Goal: Information Seeking & Learning: Check status

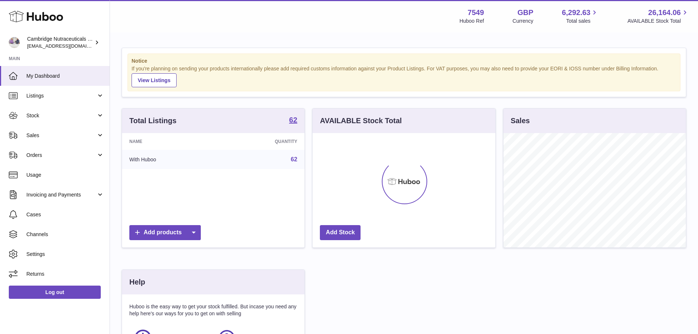
scroll to position [114, 183]
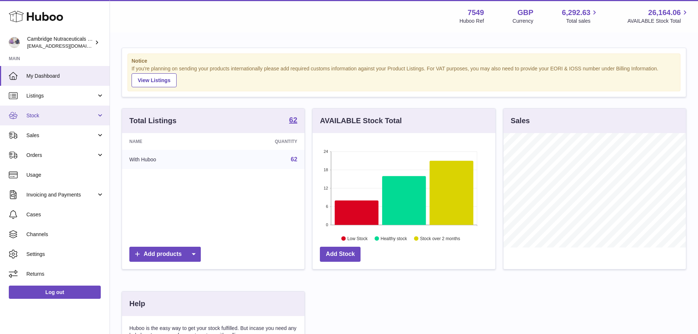
click at [48, 114] on span "Stock" at bounding box center [61, 115] width 70 height 7
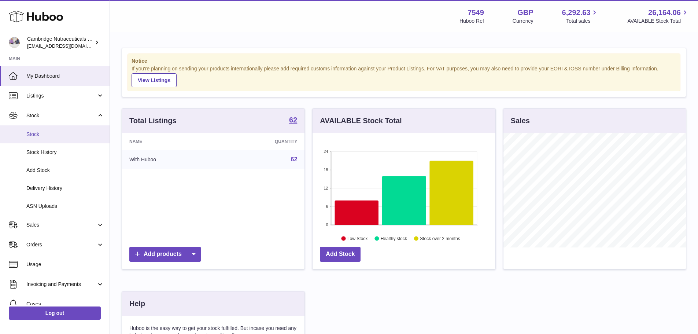
click at [43, 137] on span "Stock" at bounding box center [65, 134] width 78 height 7
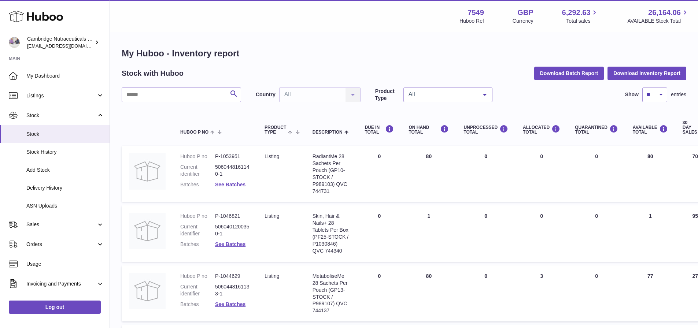
click at [167, 92] on input "text" at bounding box center [182, 95] width 120 height 15
type input "******"
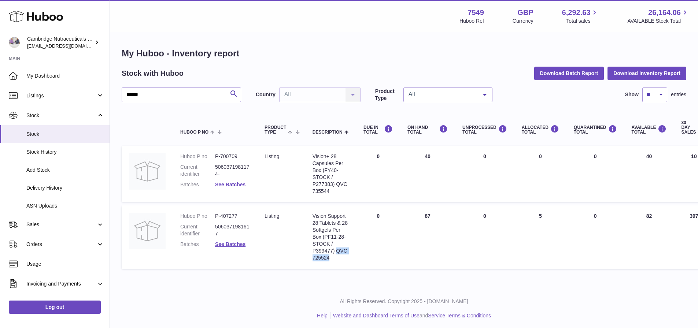
drag, startPoint x: 334, startPoint y: 258, endPoint x: 337, endPoint y: 251, distance: 7.4
click at [337, 251] on div "Vision Support 28 Tablets & 28 Softgels Per Box (PF11-28-STOCK / P399477) QVC 7…" at bounding box center [331, 237] width 36 height 48
copy div "QVC 725524"
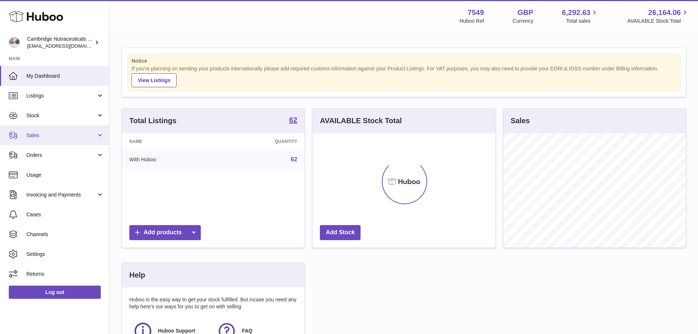
scroll to position [114, 183]
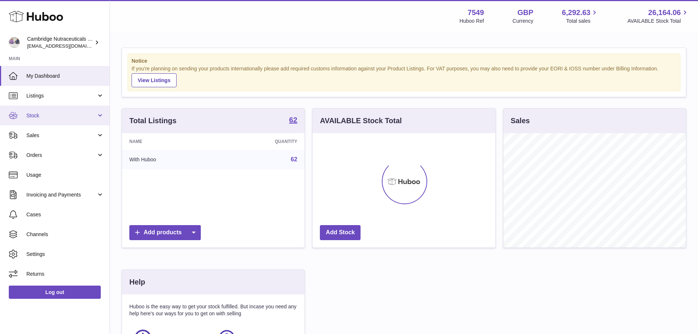
click at [51, 108] on link "Stock" at bounding box center [55, 116] width 110 height 20
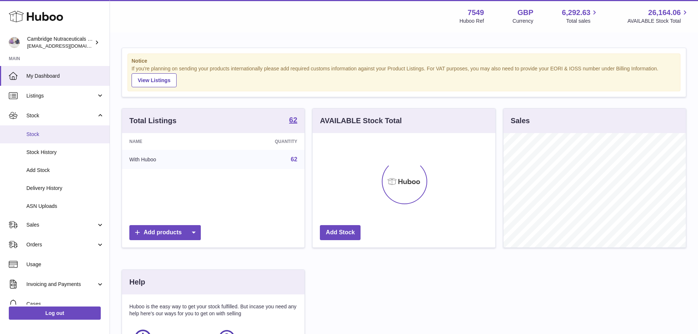
click at [48, 137] on span "Stock" at bounding box center [65, 134] width 78 height 7
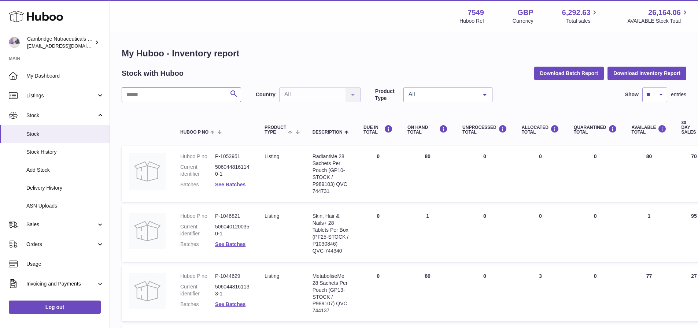
click at [192, 97] on input "text" at bounding box center [182, 95] width 120 height 15
type input "**********"
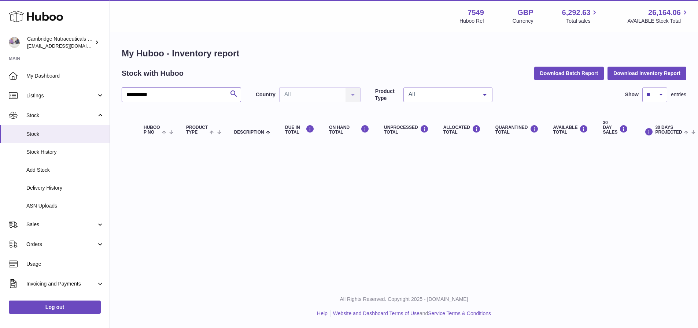
drag, startPoint x: 202, startPoint y: 93, endPoint x: -19, endPoint y: 92, distance: 221.4
click at [0, 92] on html ".st0{fill:#141414;}" at bounding box center [349, 164] width 698 height 328
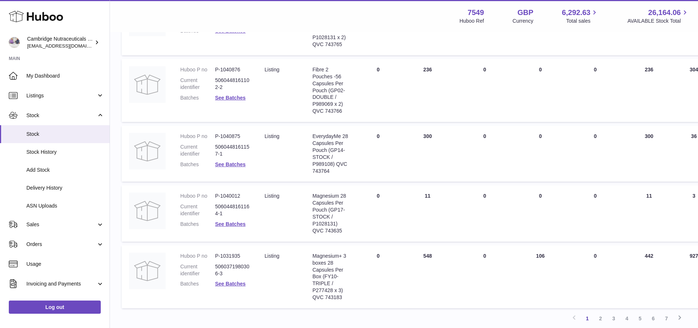
scroll to position [528, 0]
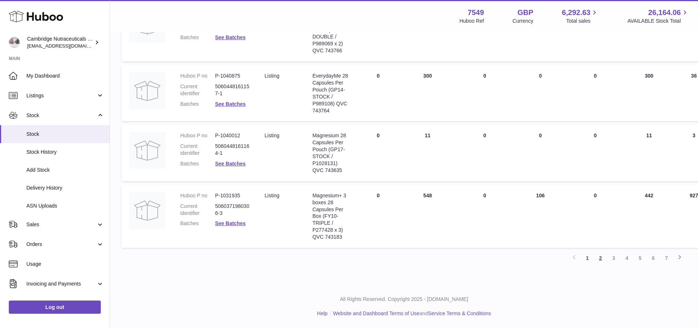
click at [601, 259] on link "2" at bounding box center [600, 258] width 13 height 13
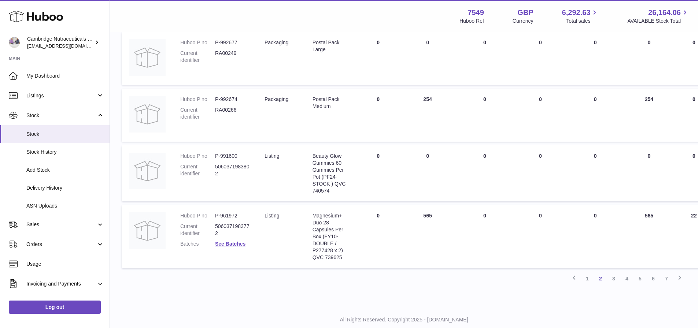
scroll to position [510, 0]
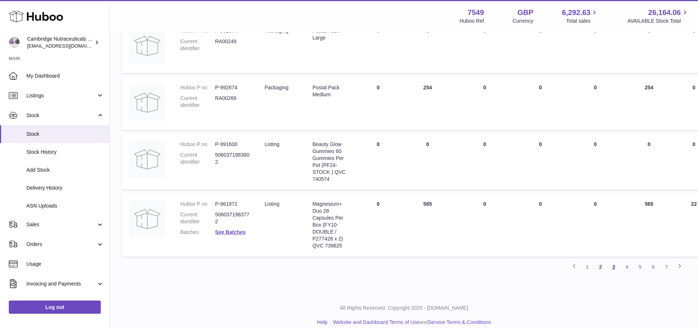
click at [613, 268] on link "3" at bounding box center [613, 267] width 13 height 13
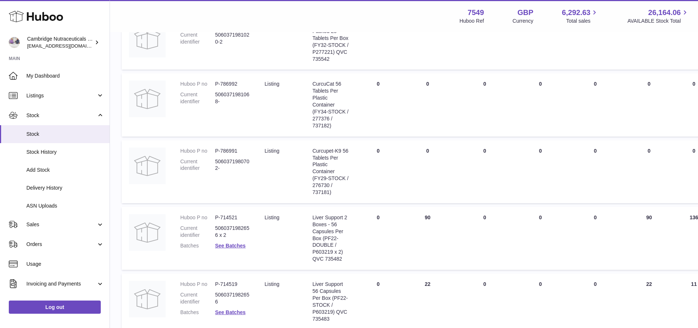
scroll to position [562, 0]
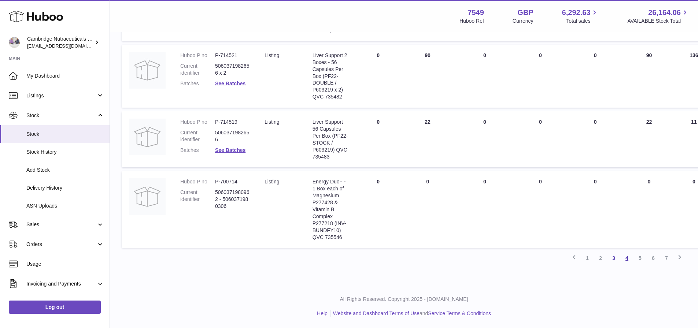
click at [627, 260] on link "4" at bounding box center [627, 258] width 13 height 13
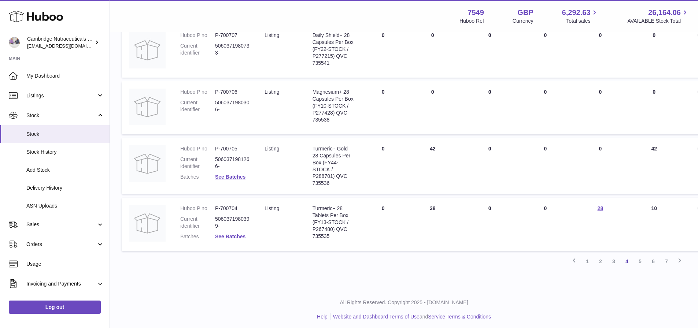
scroll to position [511, 0]
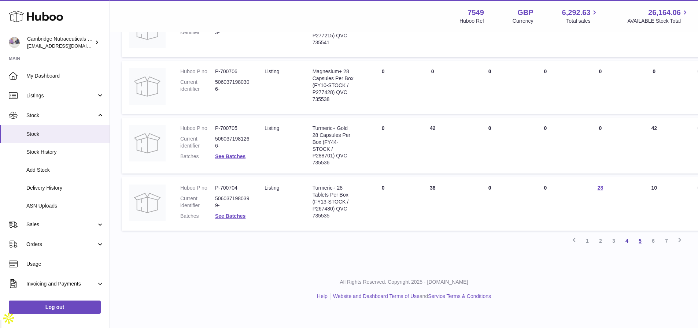
click at [637, 248] on link "5" at bounding box center [640, 241] width 13 height 13
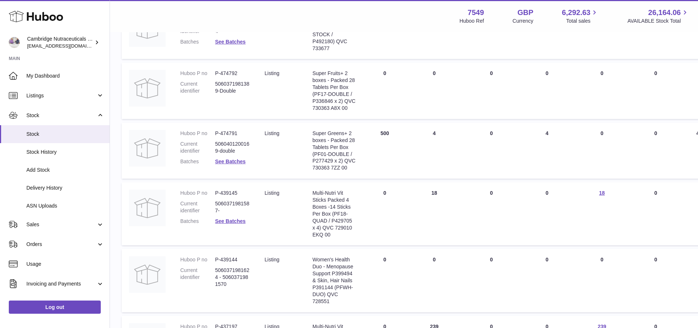
scroll to position [70, 0]
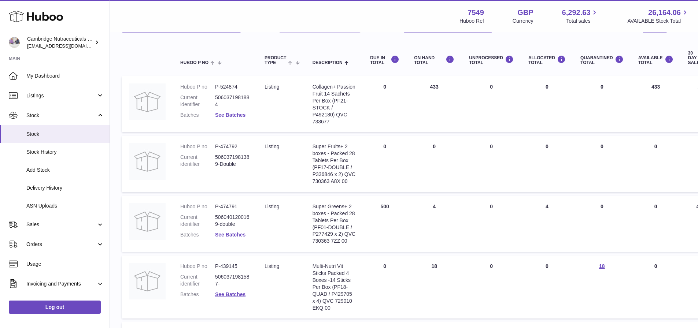
click at [235, 113] on link "See Batches" at bounding box center [230, 115] width 30 height 6
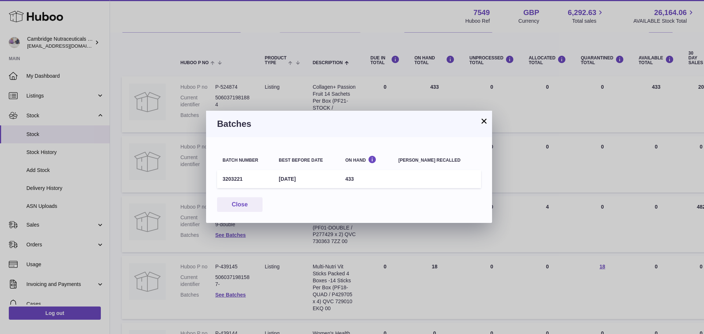
click at [481, 121] on button "×" at bounding box center [484, 121] width 9 height 9
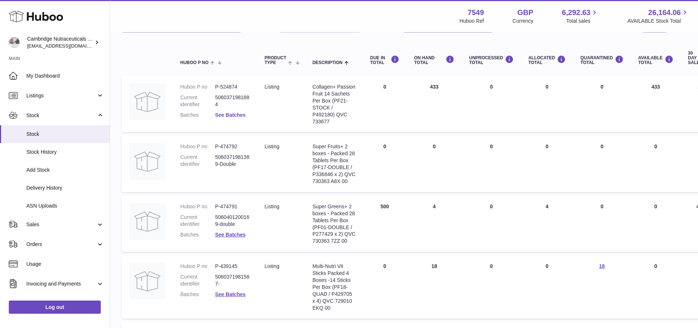
click at [239, 113] on link "See Batches" at bounding box center [230, 115] width 30 height 6
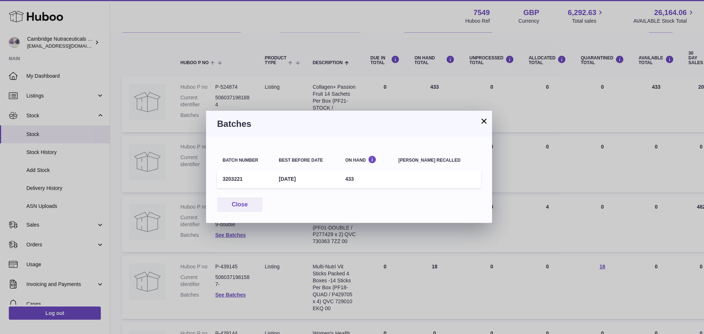
click at [484, 119] on button "×" at bounding box center [484, 121] width 9 height 9
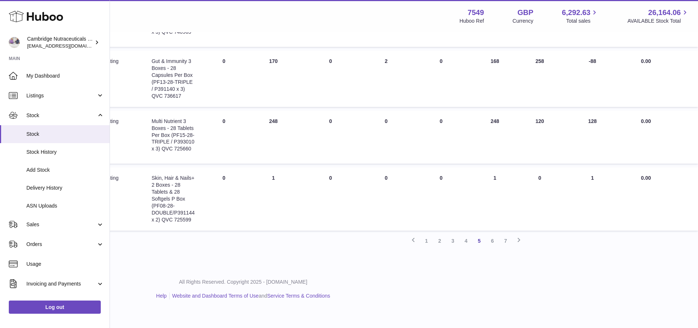
scroll to position [535, 0]
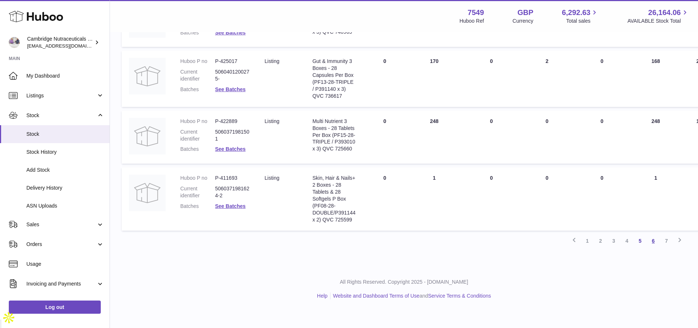
click at [650, 248] on link "6" at bounding box center [653, 241] width 13 height 13
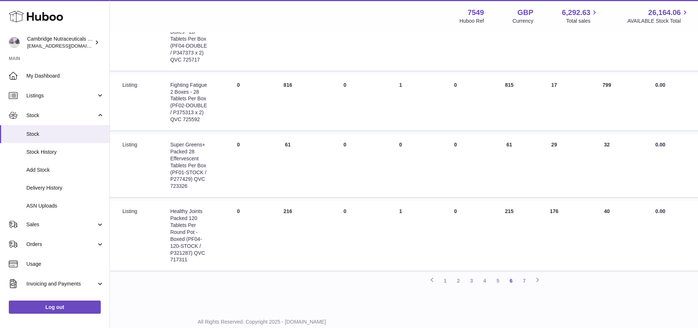
scroll to position [546, 157]
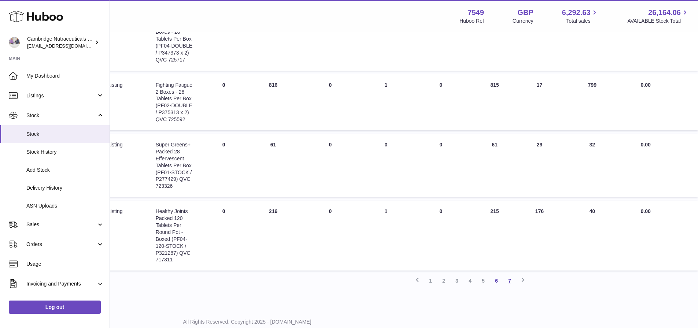
click at [508, 279] on link "7" at bounding box center [509, 281] width 13 height 13
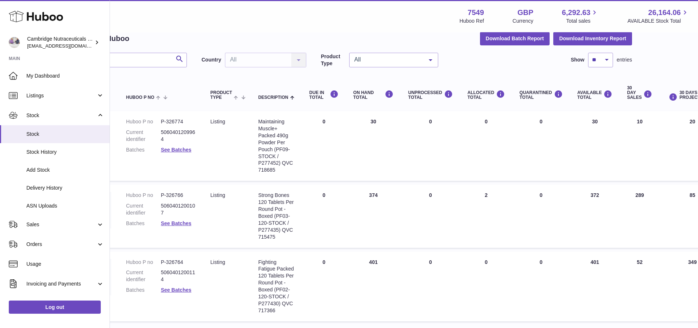
scroll to position [35, 0]
